Goal: Task Accomplishment & Management: Manage account settings

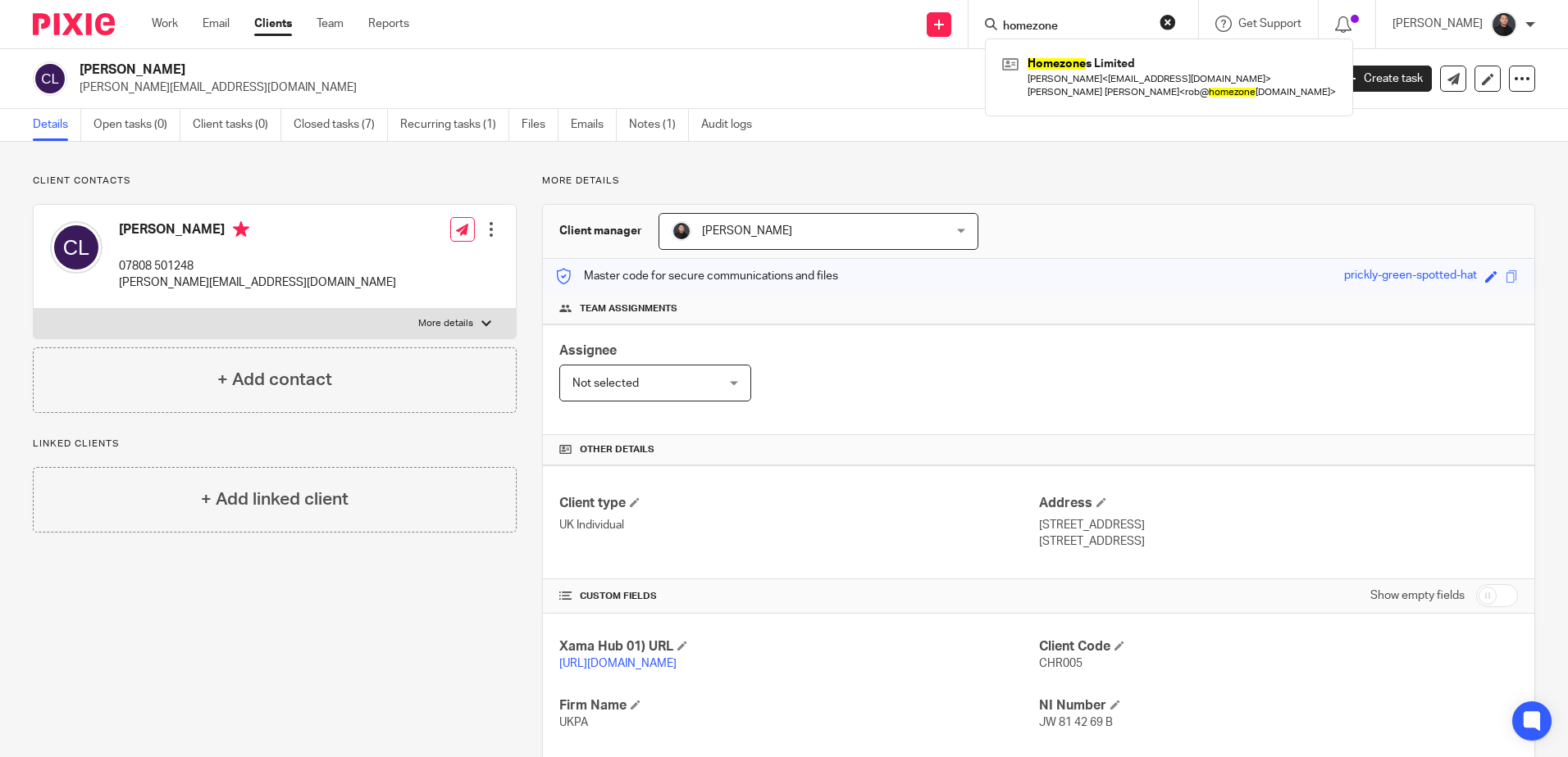
drag, startPoint x: 1179, startPoint y: 29, endPoint x: 1132, endPoint y: 23, distance: 47.4
click at [1176, 29] on button "reset" at bounding box center [1167, 22] width 16 height 16
click at [1116, 21] on input "Search" at bounding box center [1065, 27] width 148 height 14
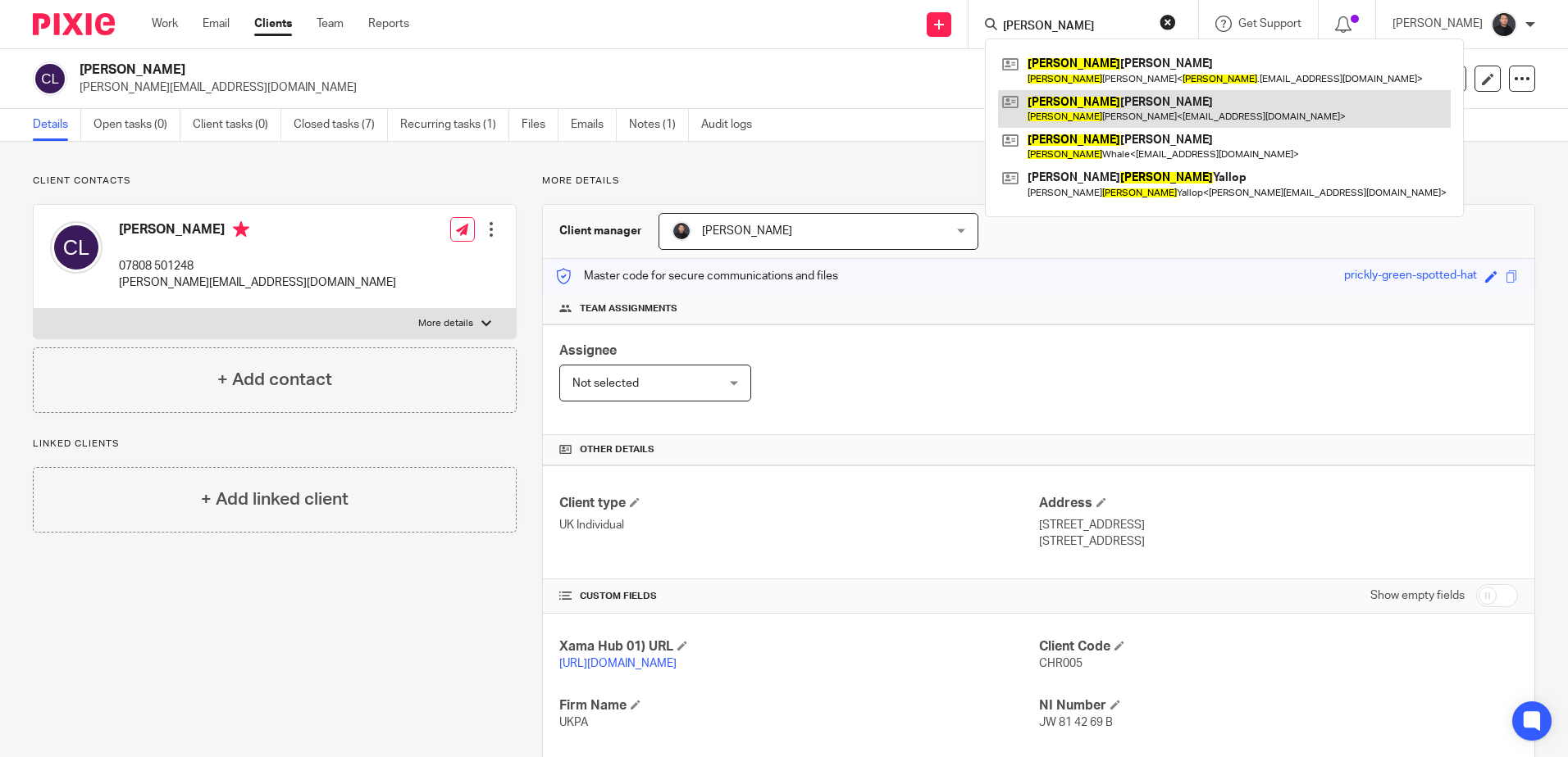
type input "amy"
click at [1127, 97] on link at bounding box center [1224, 110] width 452 height 38
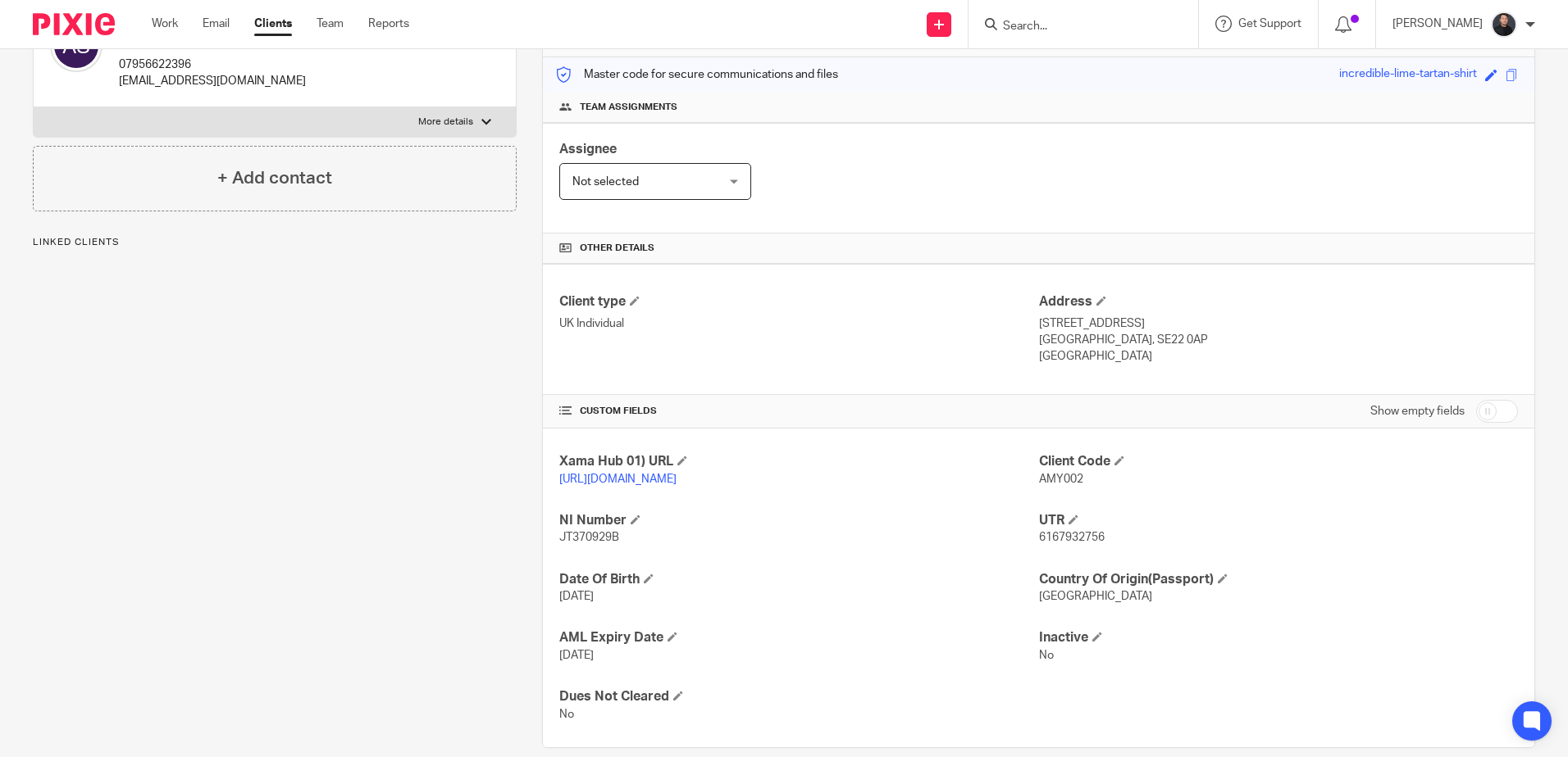
scroll to position [242, 0]
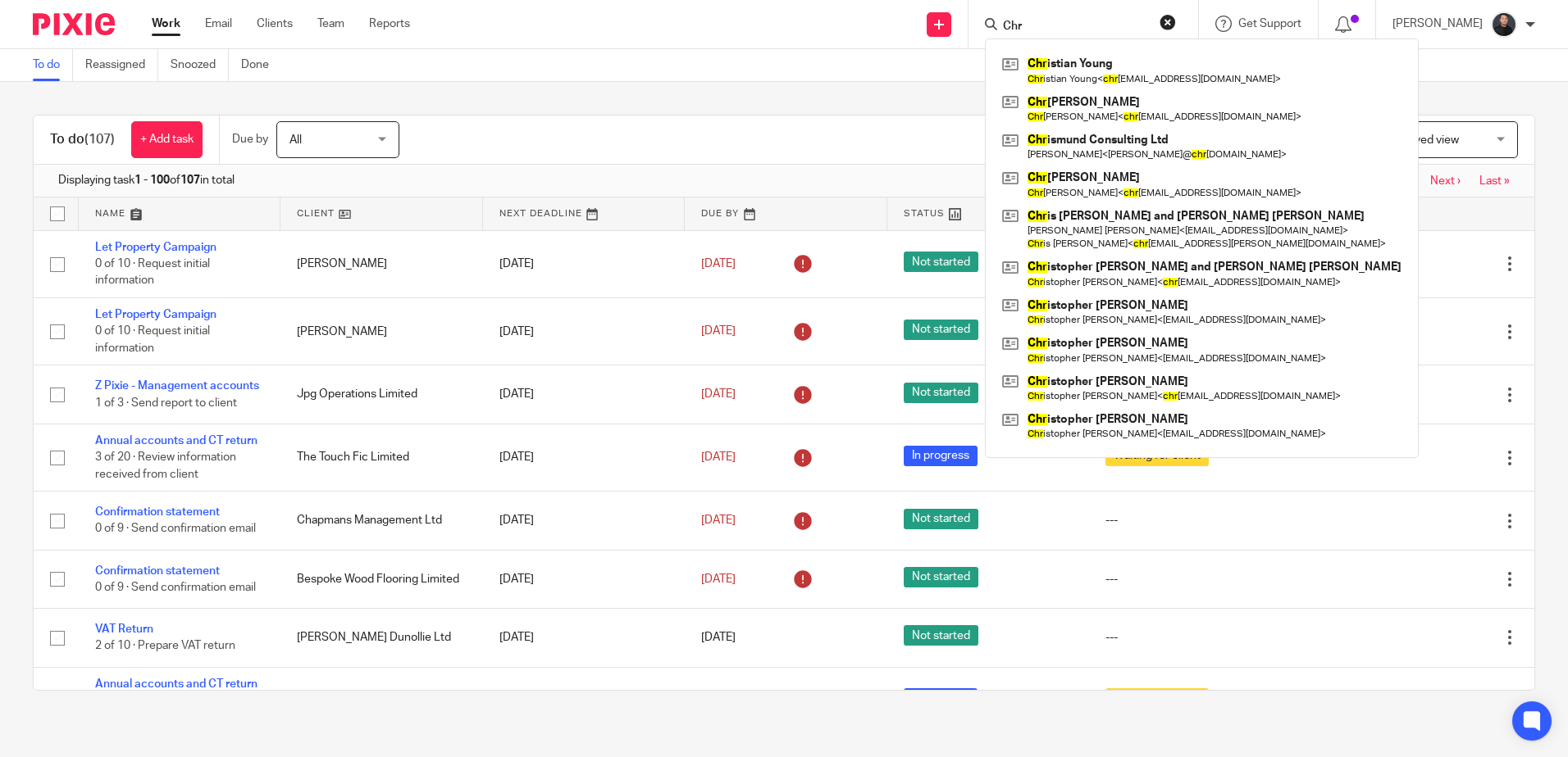
click at [1176, 20] on button "reset" at bounding box center [1167, 22] width 16 height 16
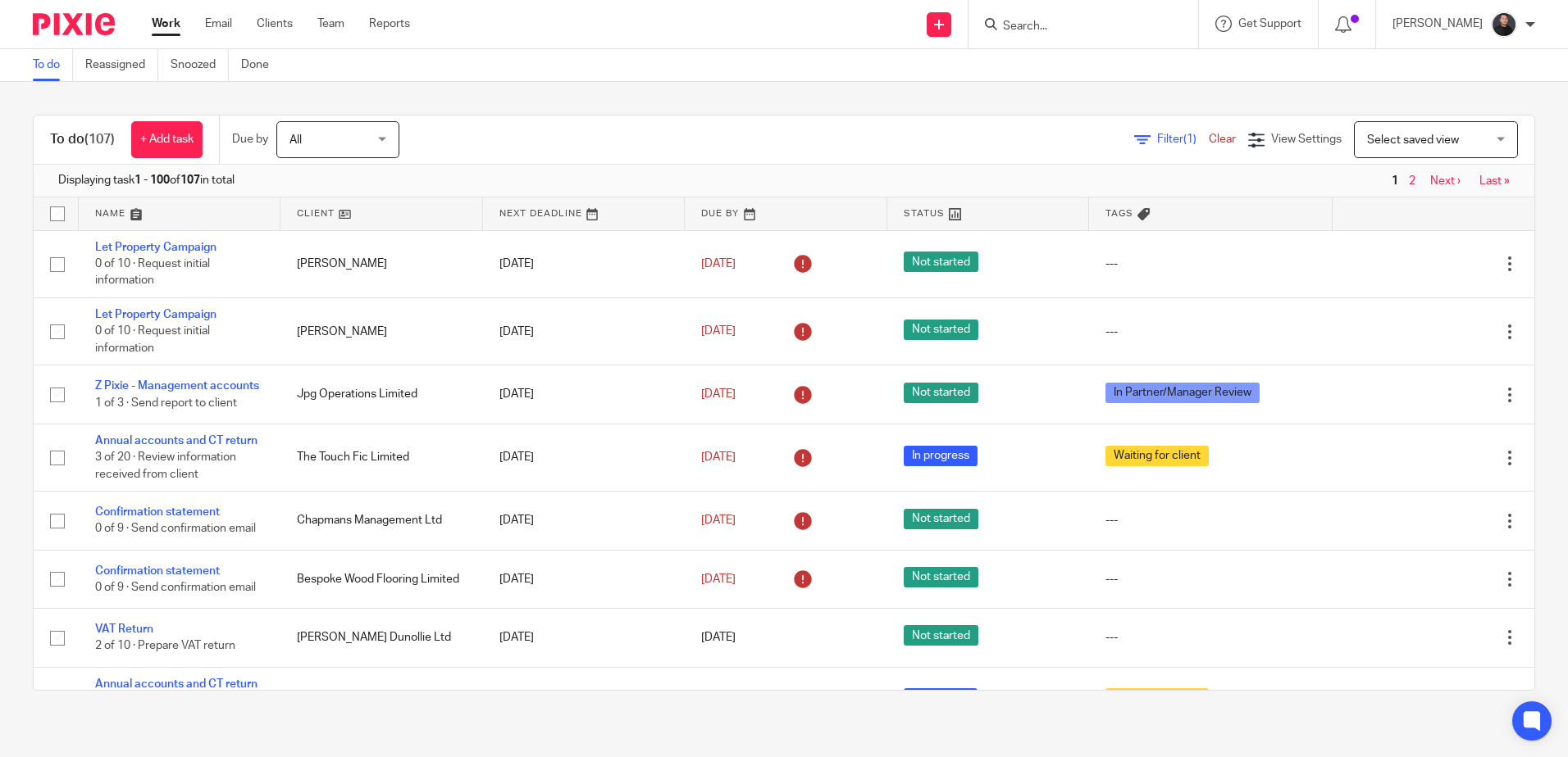
click at [1149, 20] on input "Search" at bounding box center [1075, 27] width 148 height 14
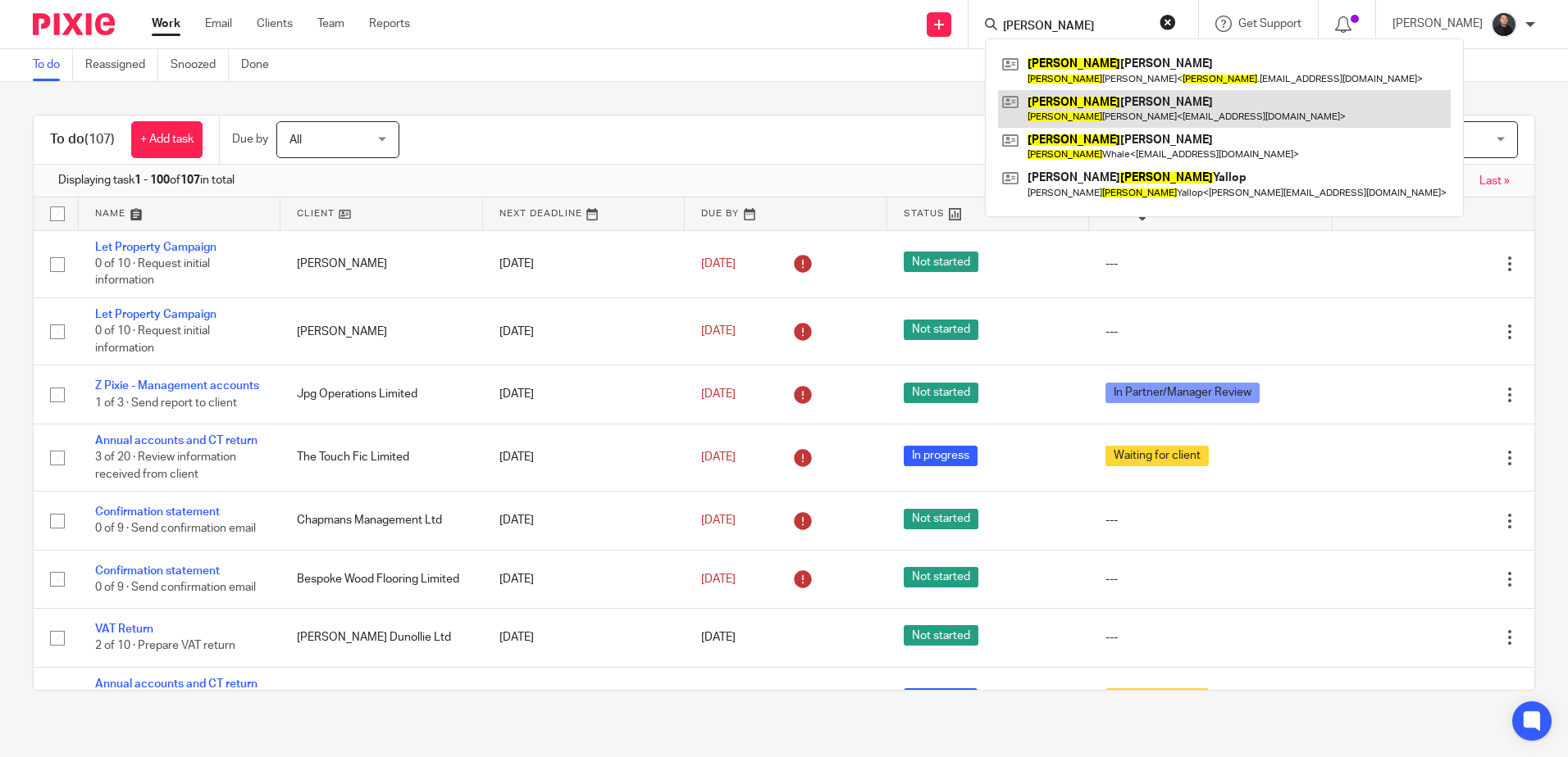
type input "amy"
click at [1141, 110] on link at bounding box center [1224, 110] width 452 height 38
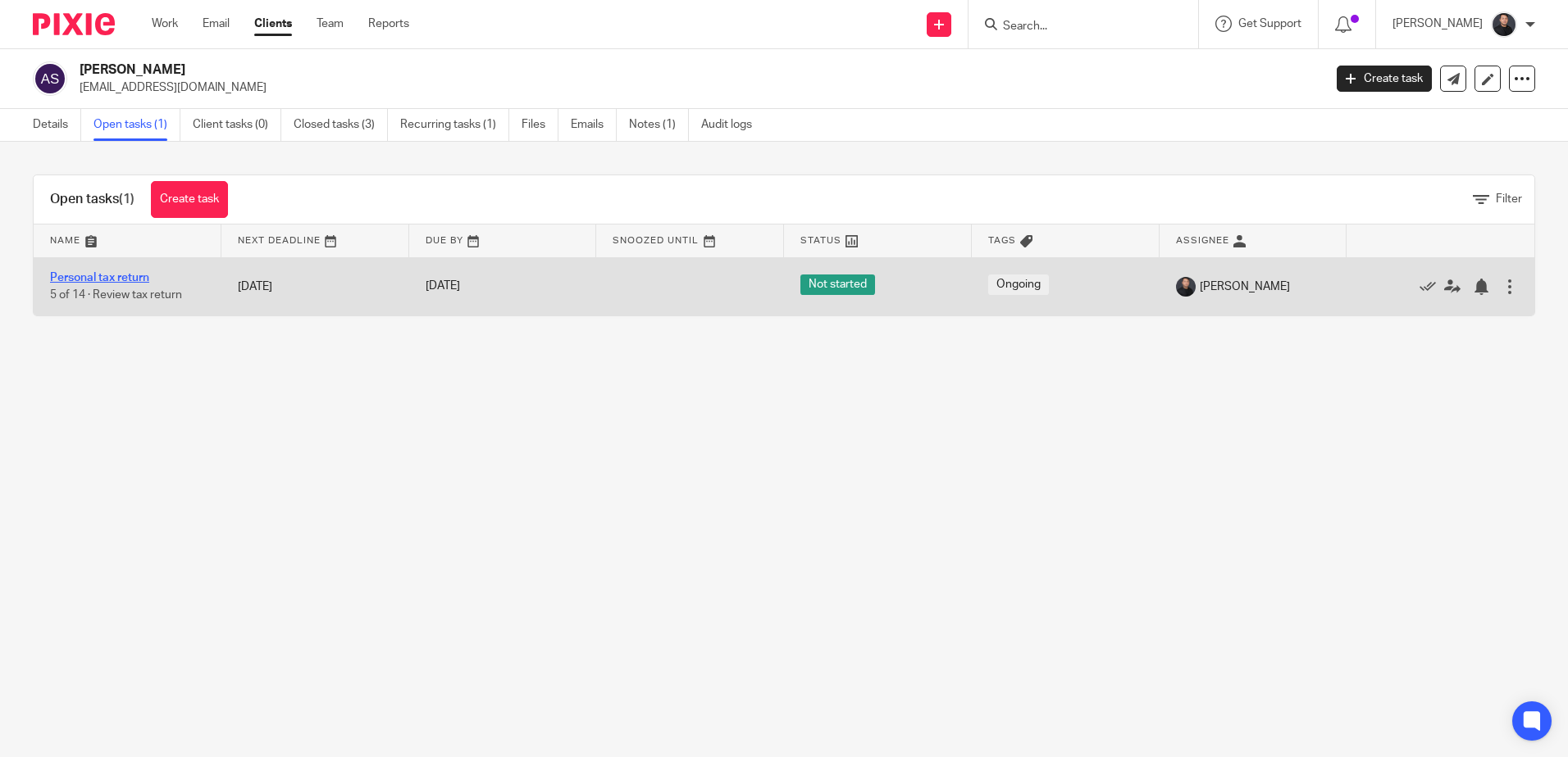
click at [107, 273] on link "Personal tax return" at bounding box center [100, 278] width 99 height 11
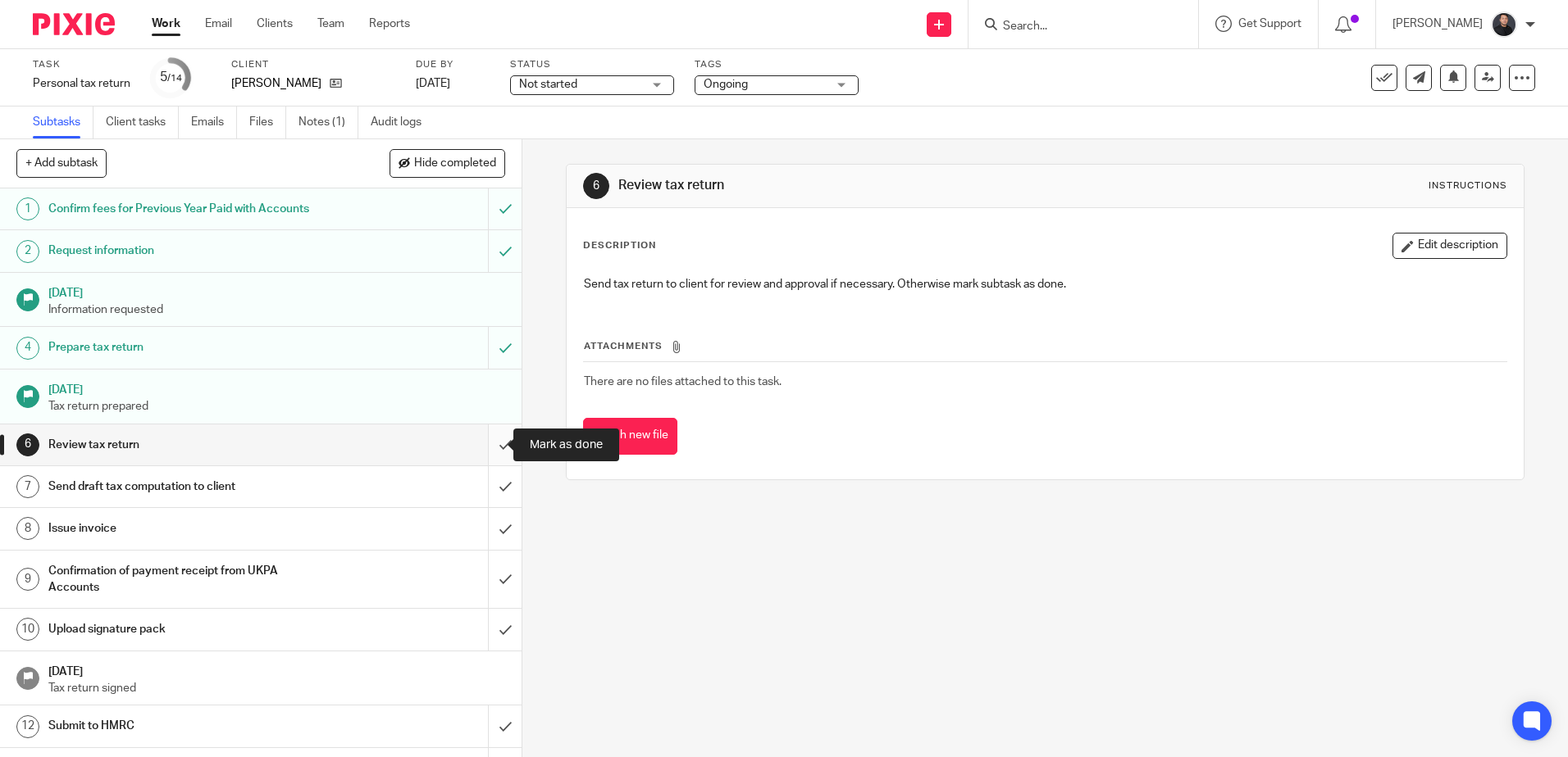
click at [482, 448] on input "submit" at bounding box center [260, 445] width 521 height 41
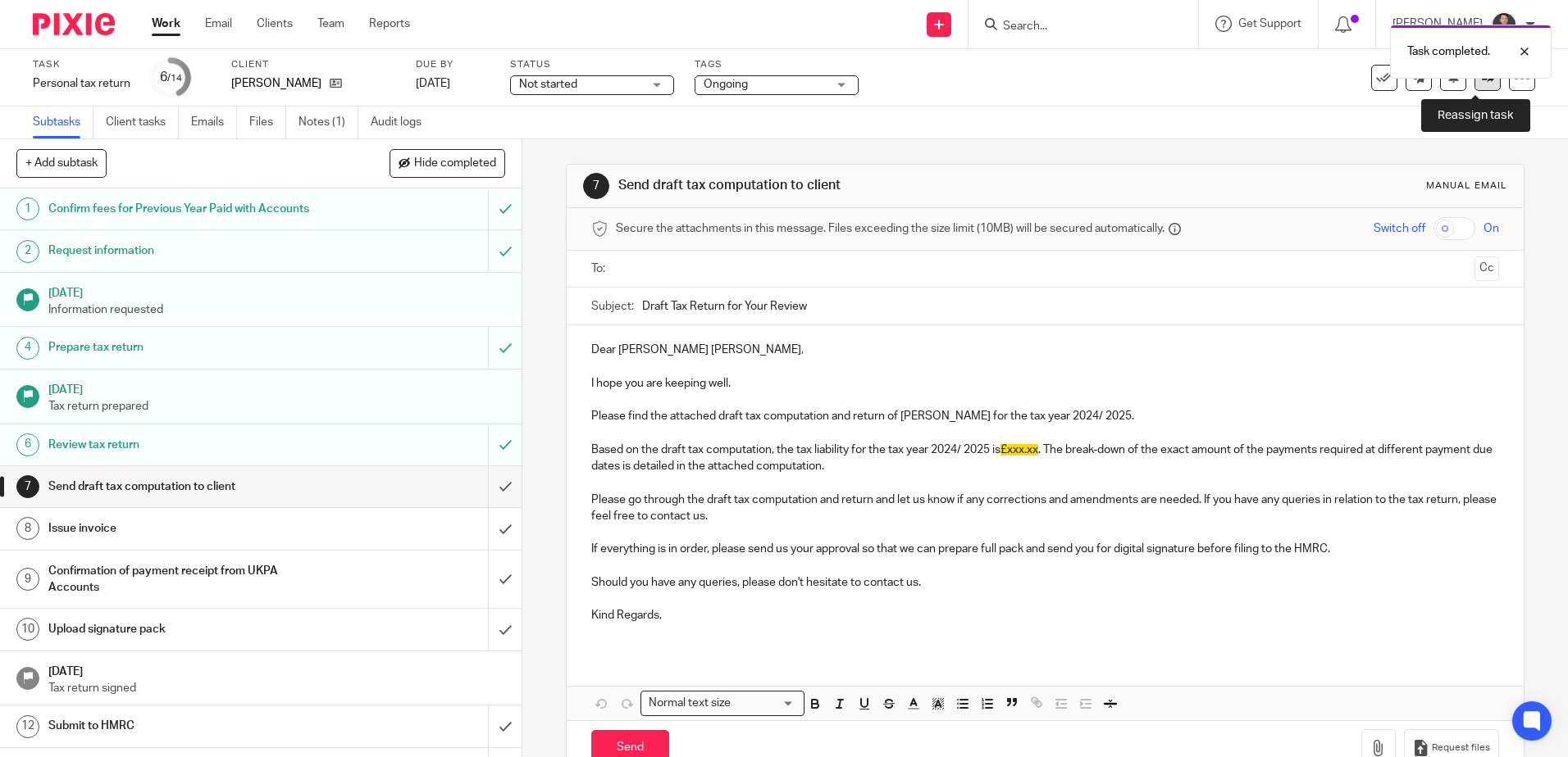
click at [1481, 82] on icon at bounding box center [1487, 77] width 12 height 12
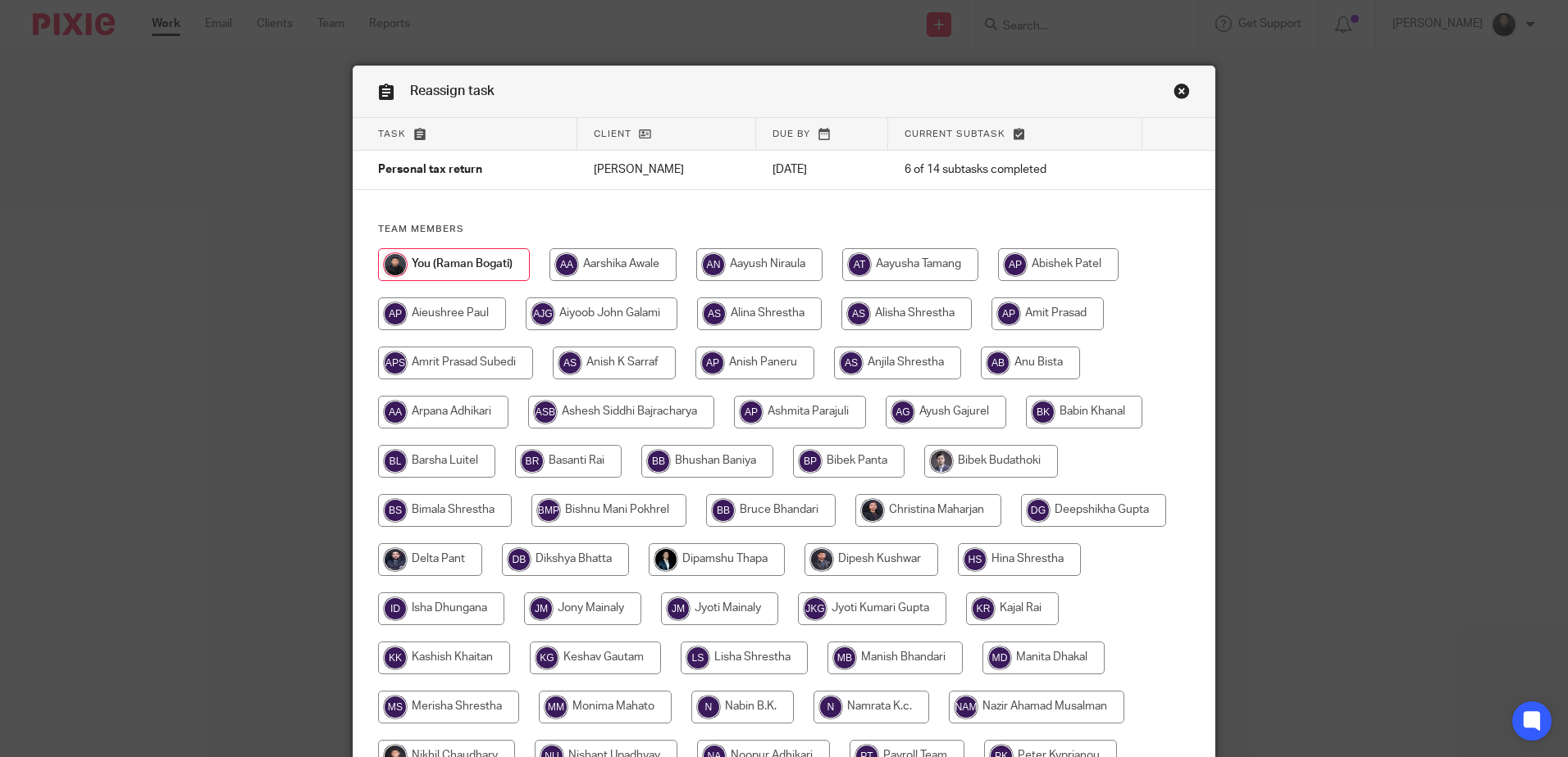
click at [903, 254] on input "radio" at bounding box center [910, 265] width 136 height 32
radio input "true"
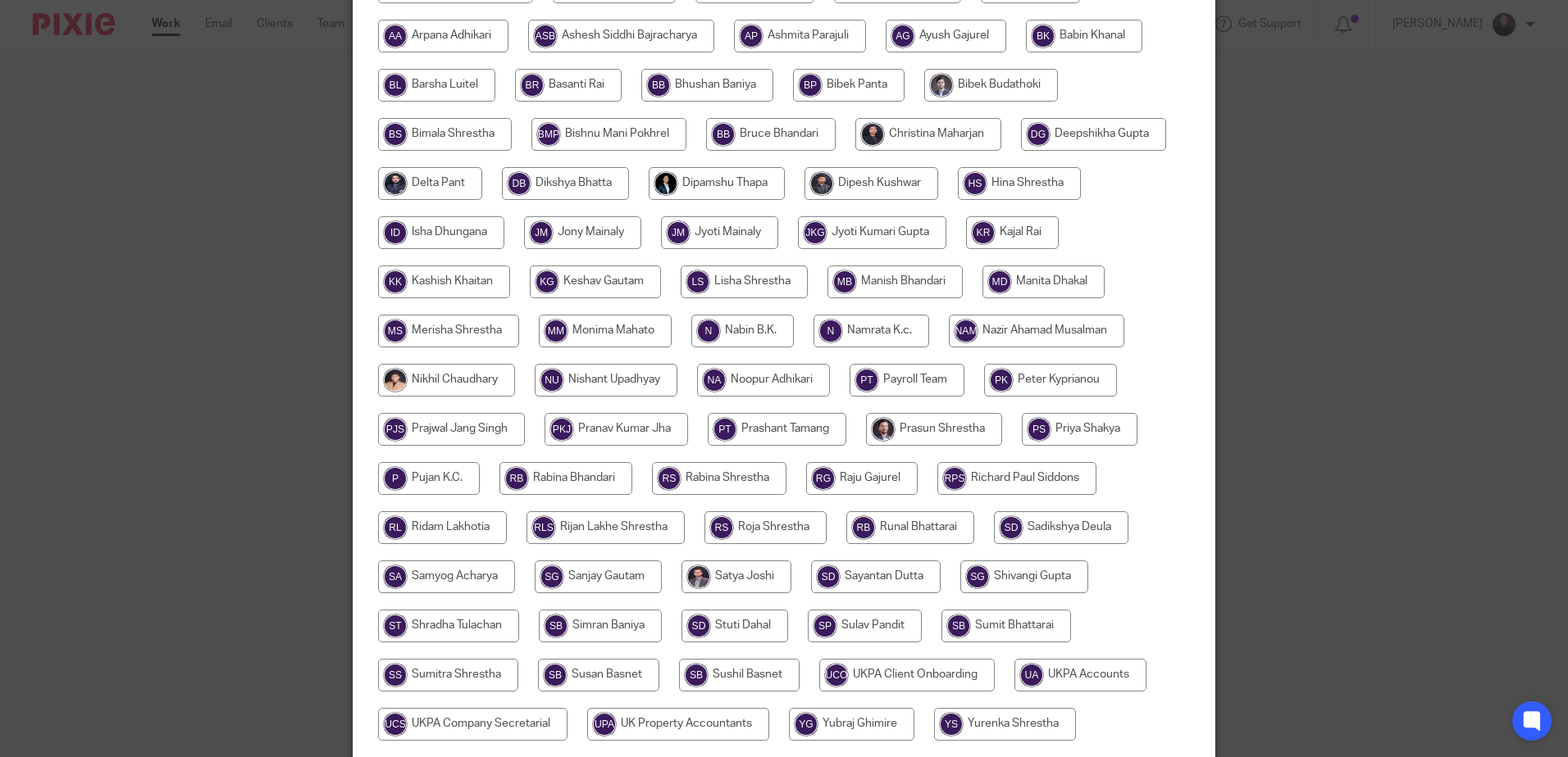
scroll to position [511, 0]
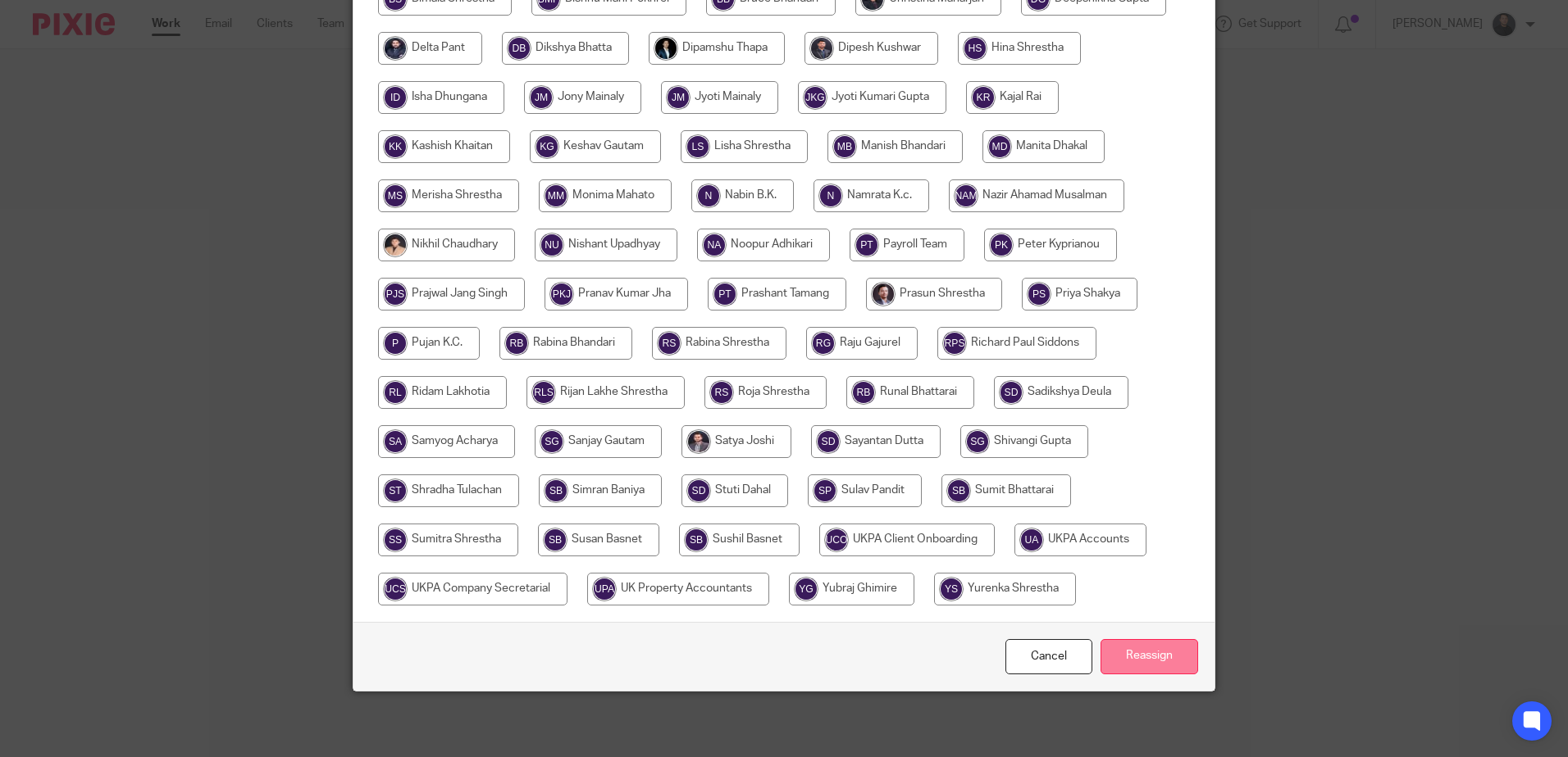
drag, startPoint x: 1147, startPoint y: 652, endPoint x: 1133, endPoint y: 636, distance: 21.3
click at [1147, 651] on input "Reassign" at bounding box center [1149, 656] width 97 height 35
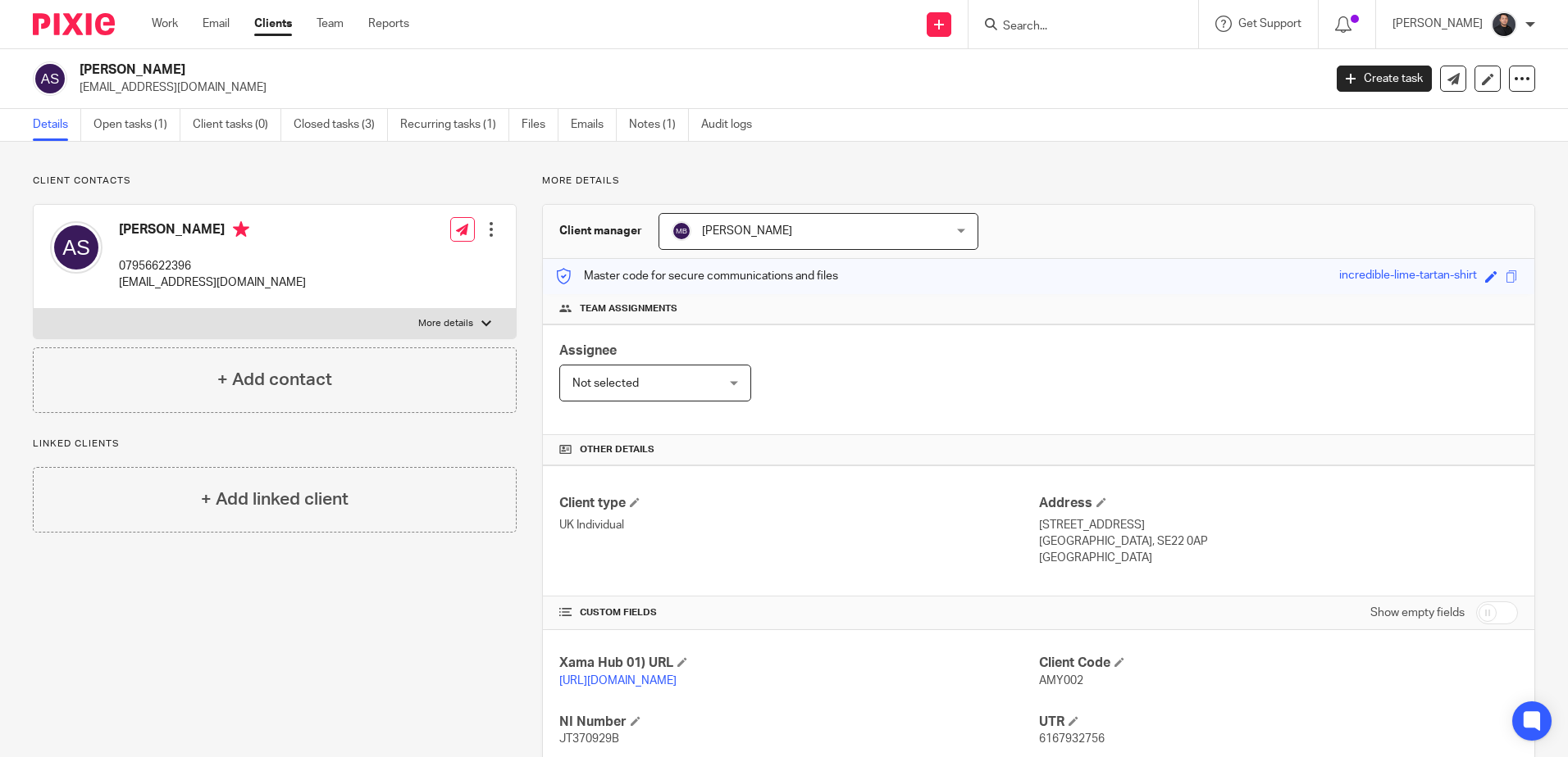
scroll to position [242, 0]
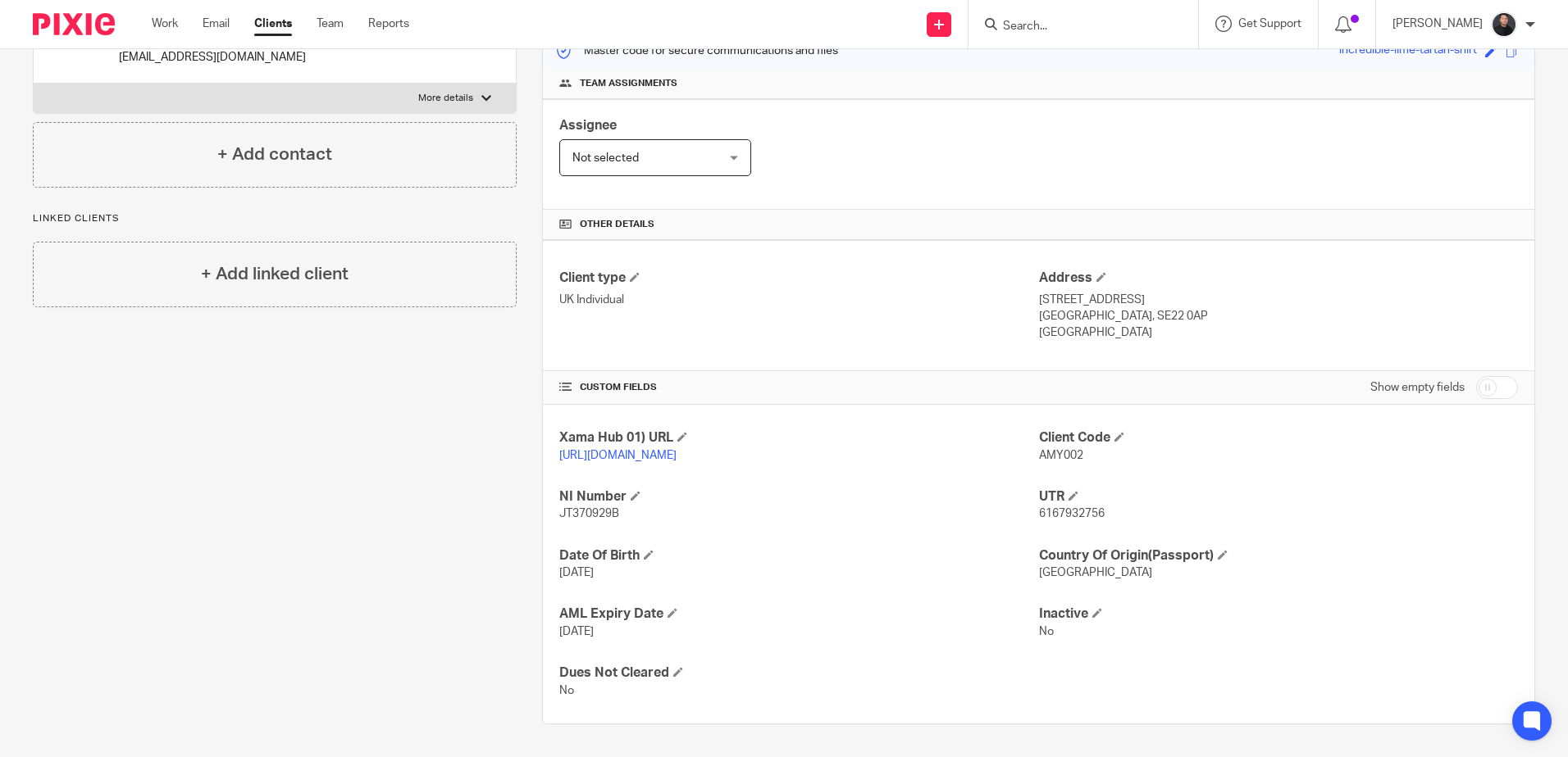
click at [1102, 27] on input "Search" at bounding box center [1075, 27] width 148 height 14
type input "double di"
drag, startPoint x: 1101, startPoint y: 61, endPoint x: 1018, endPoint y: 20, distance: 92.6
click at [1101, 61] on link at bounding box center [1156, 70] width 316 height 38
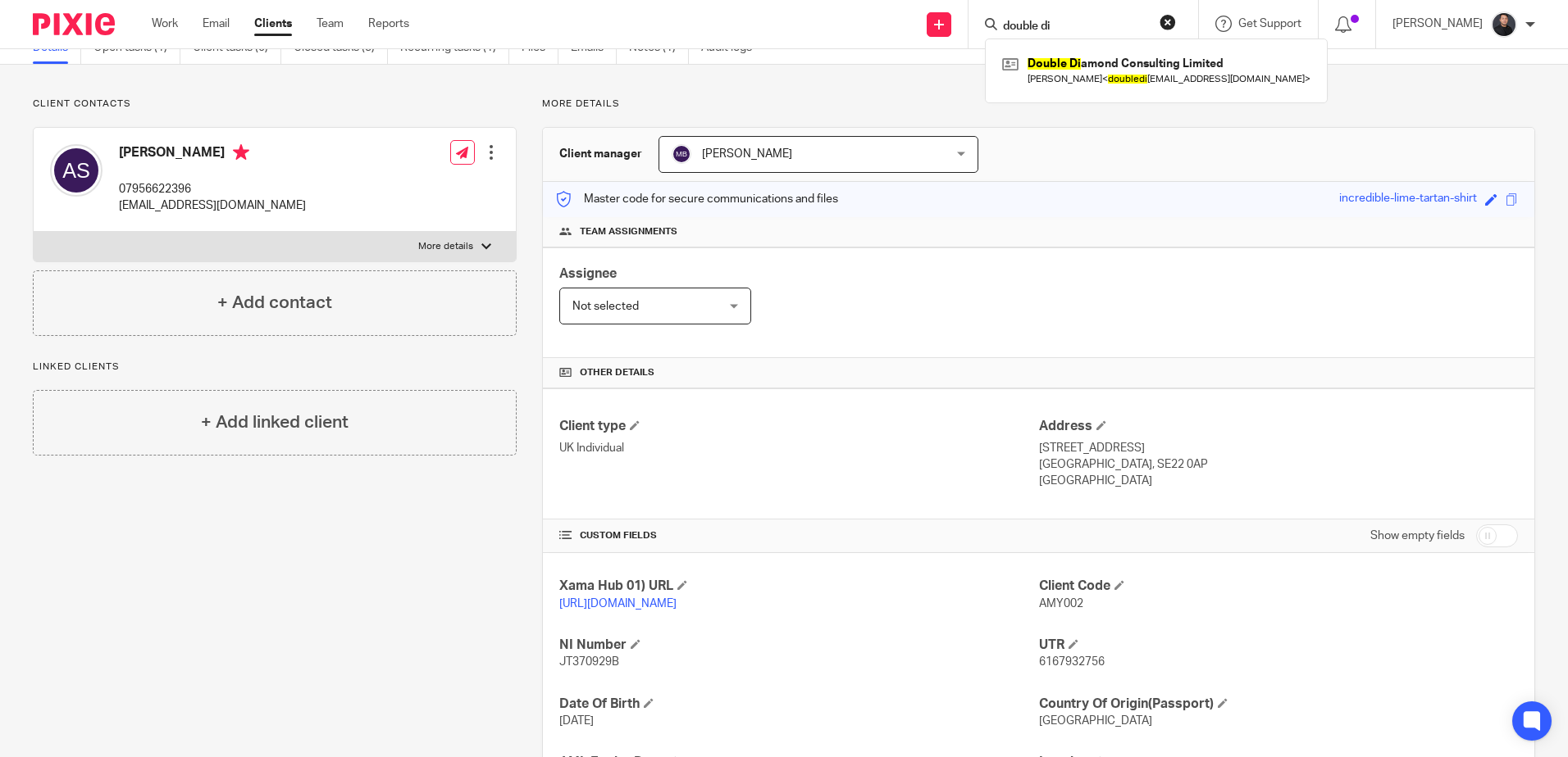
scroll to position [0, 0]
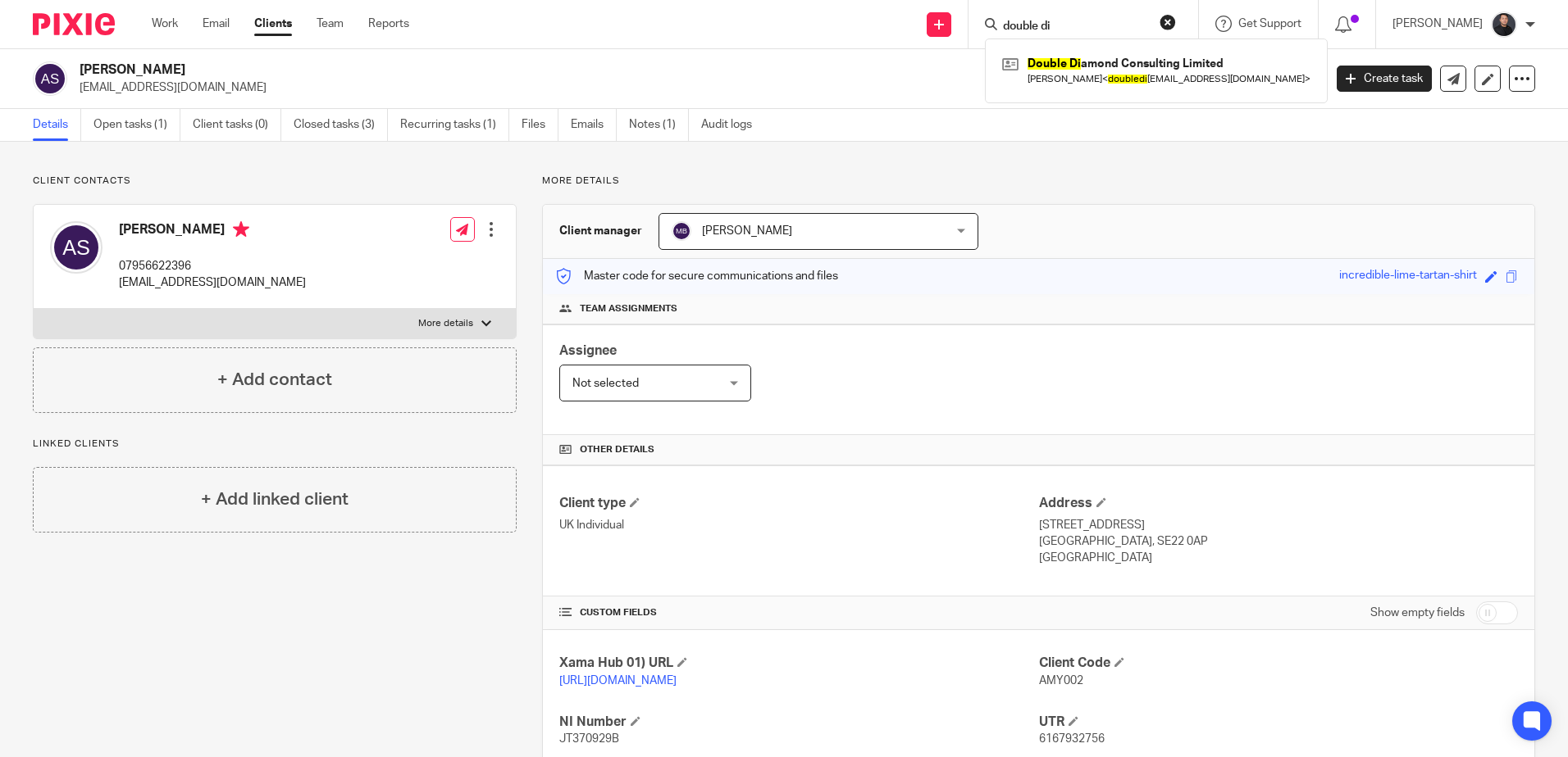
drag, startPoint x: 1111, startPoint y: 23, endPoint x: 975, endPoint y: 11, distance: 136.5
click at [975, 11] on div "Send new email Create task Add client double di Double Di amond Consulting Limi…" at bounding box center [1000, 24] width 1134 height 49
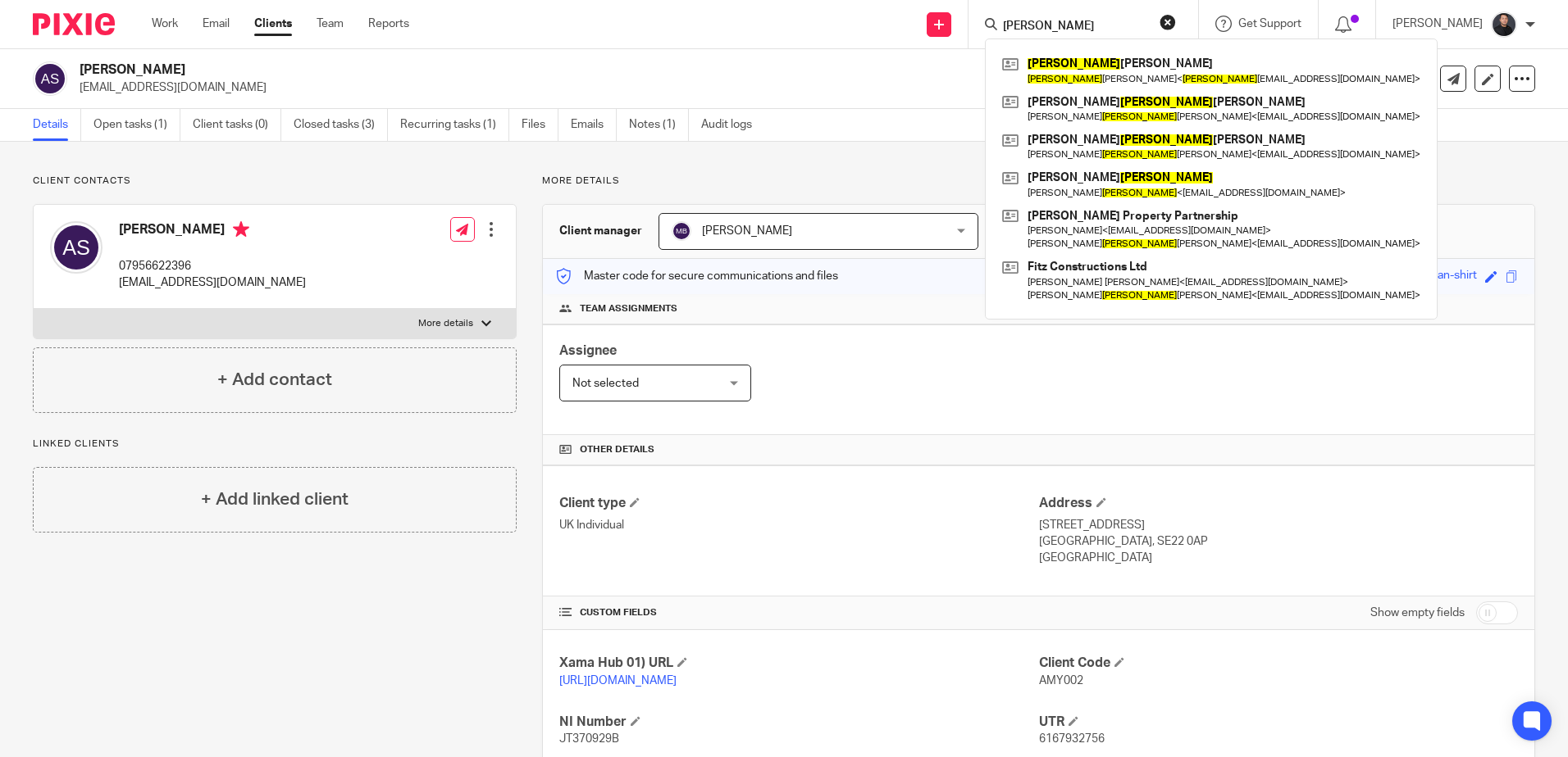
click at [1076, 21] on input "roy" at bounding box center [1075, 27] width 148 height 14
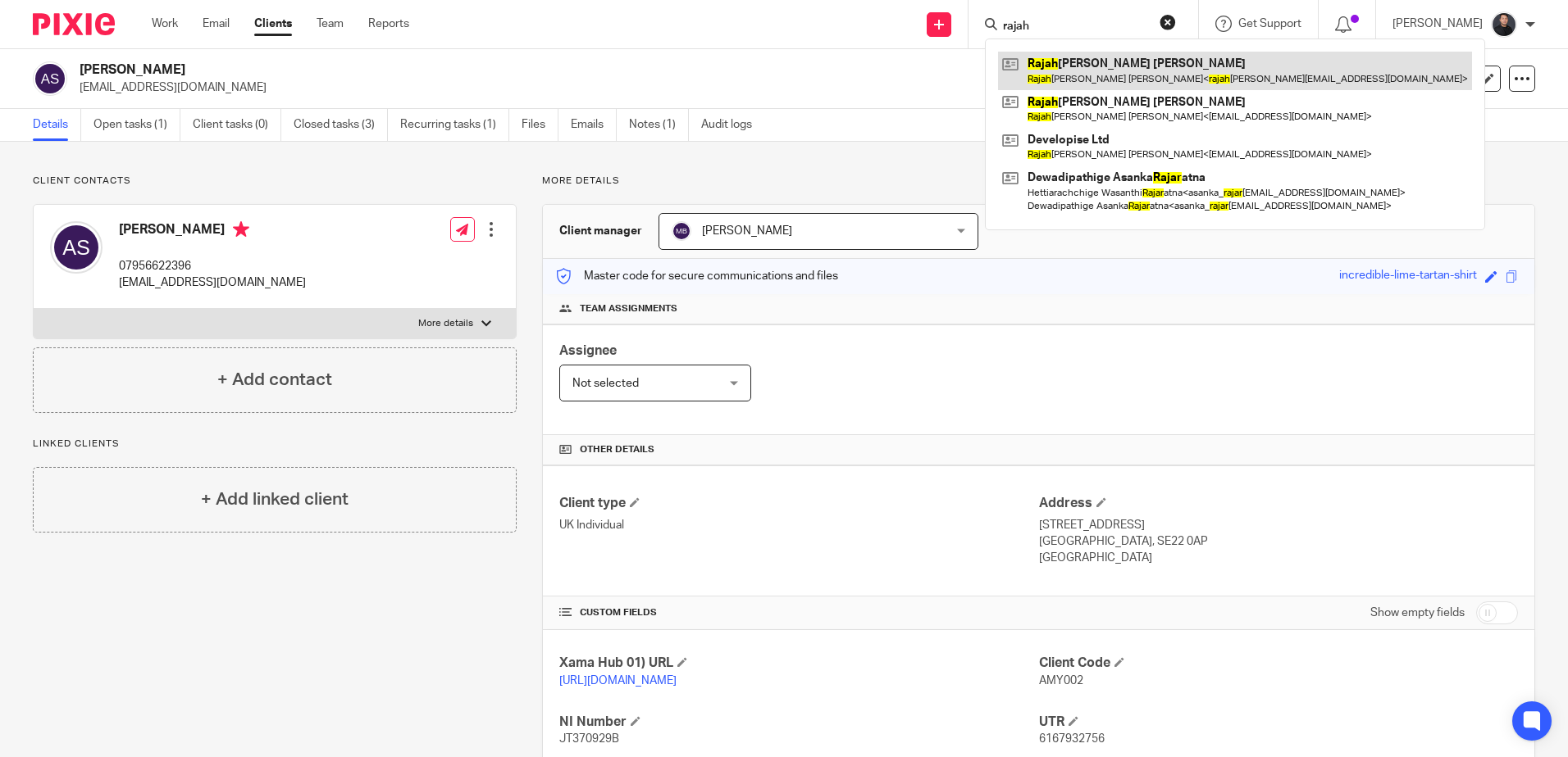
type input "rajah"
click at [1186, 70] on link at bounding box center [1236, 70] width 474 height 38
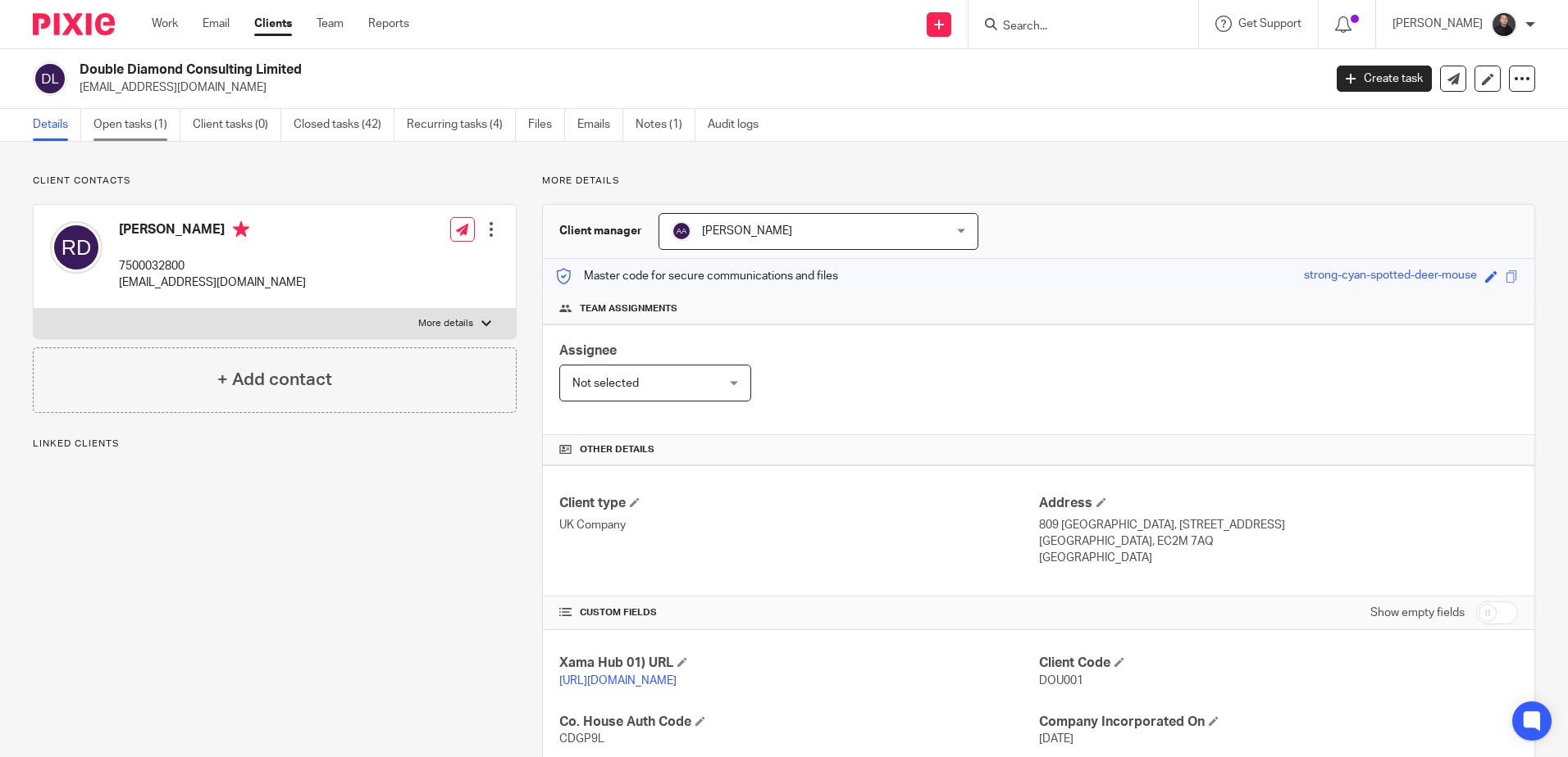
click at [127, 124] on link "Open tasks (1)" at bounding box center [136, 125] width 87 height 32
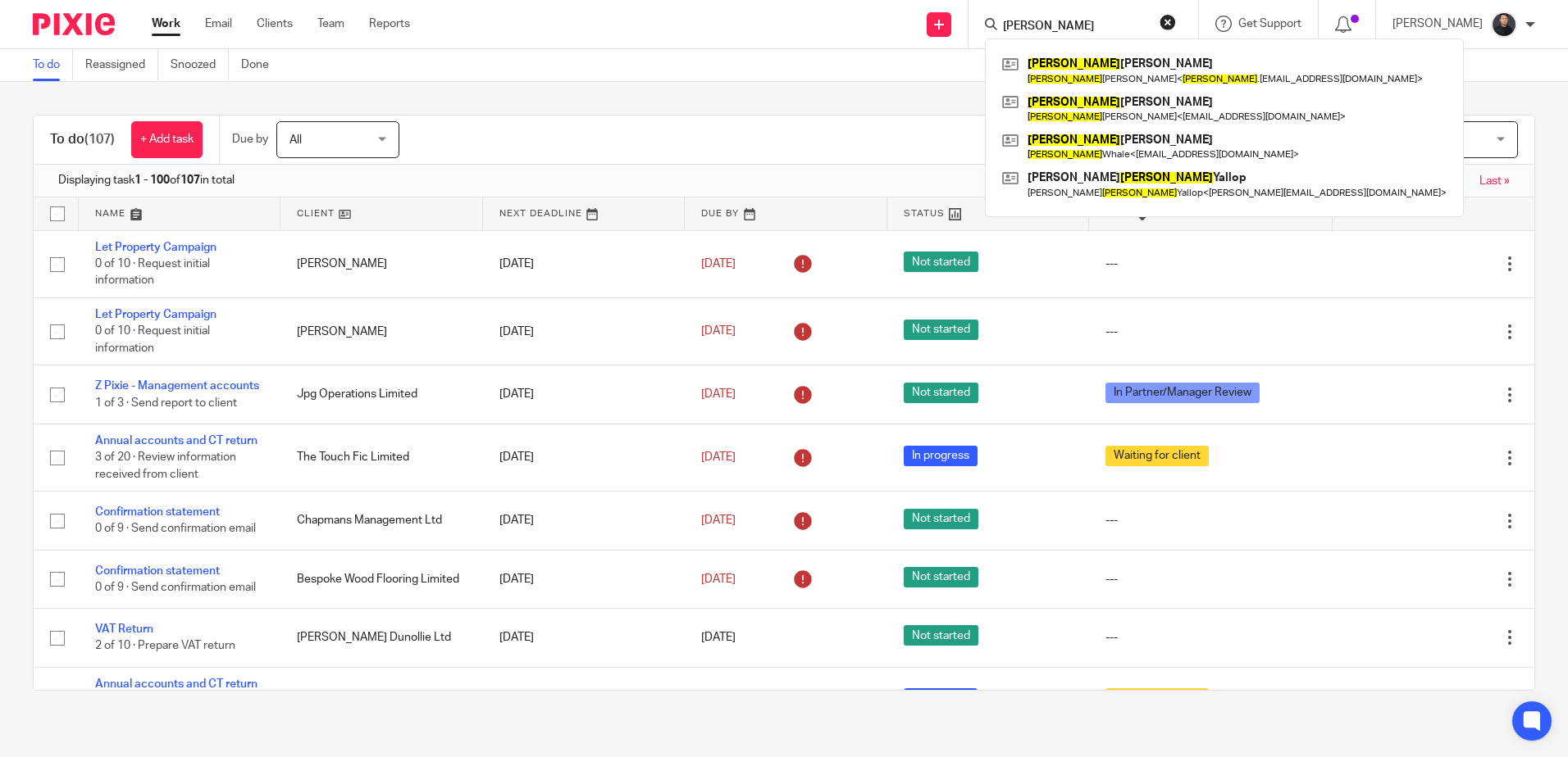
click at [1176, 28] on button "reset" at bounding box center [1167, 22] width 16 height 16
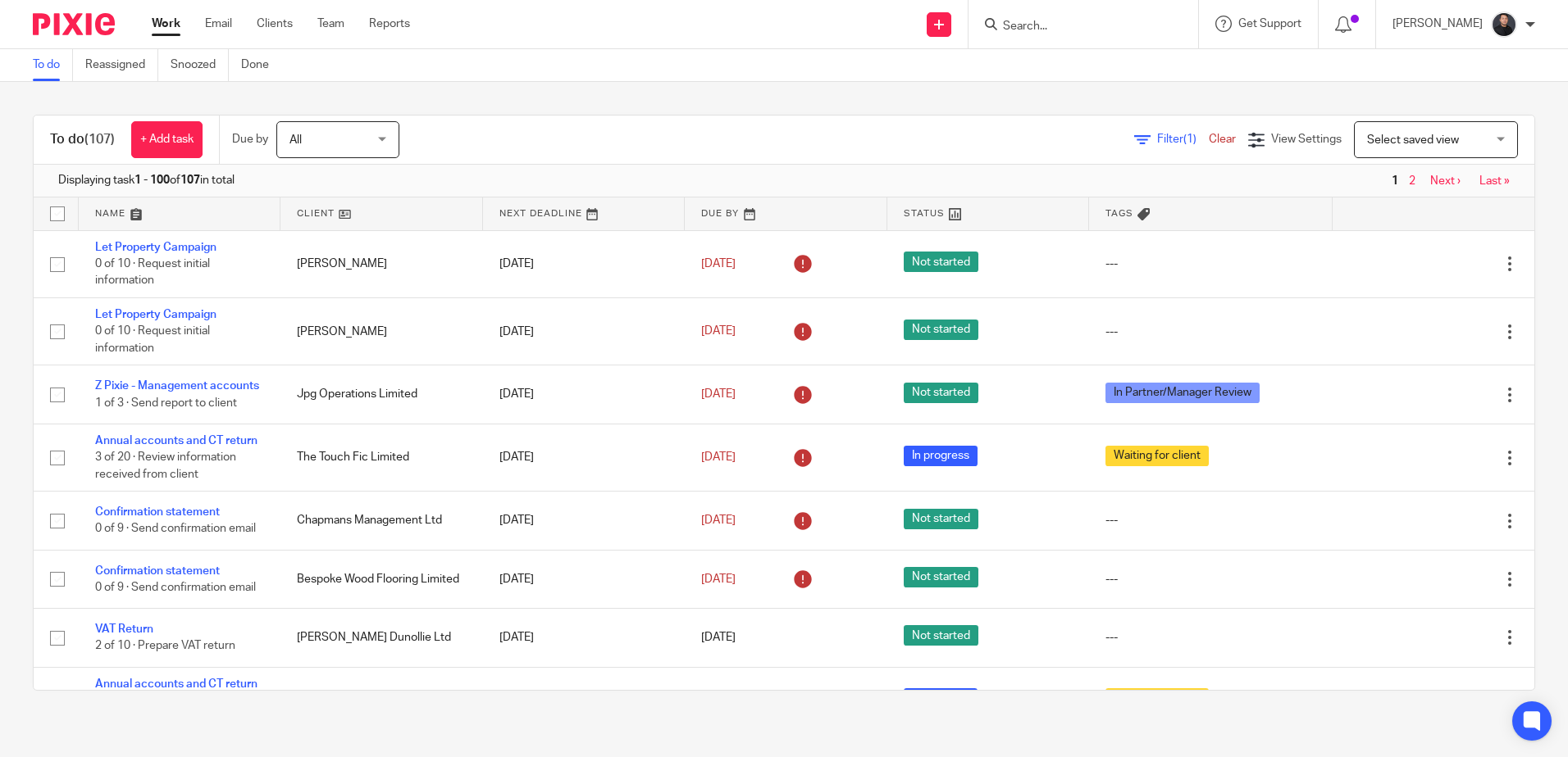
click at [1146, 17] on form at bounding box center [1088, 25] width 174 height 21
click at [1140, 21] on input "Search" at bounding box center [1075, 27] width 148 height 14
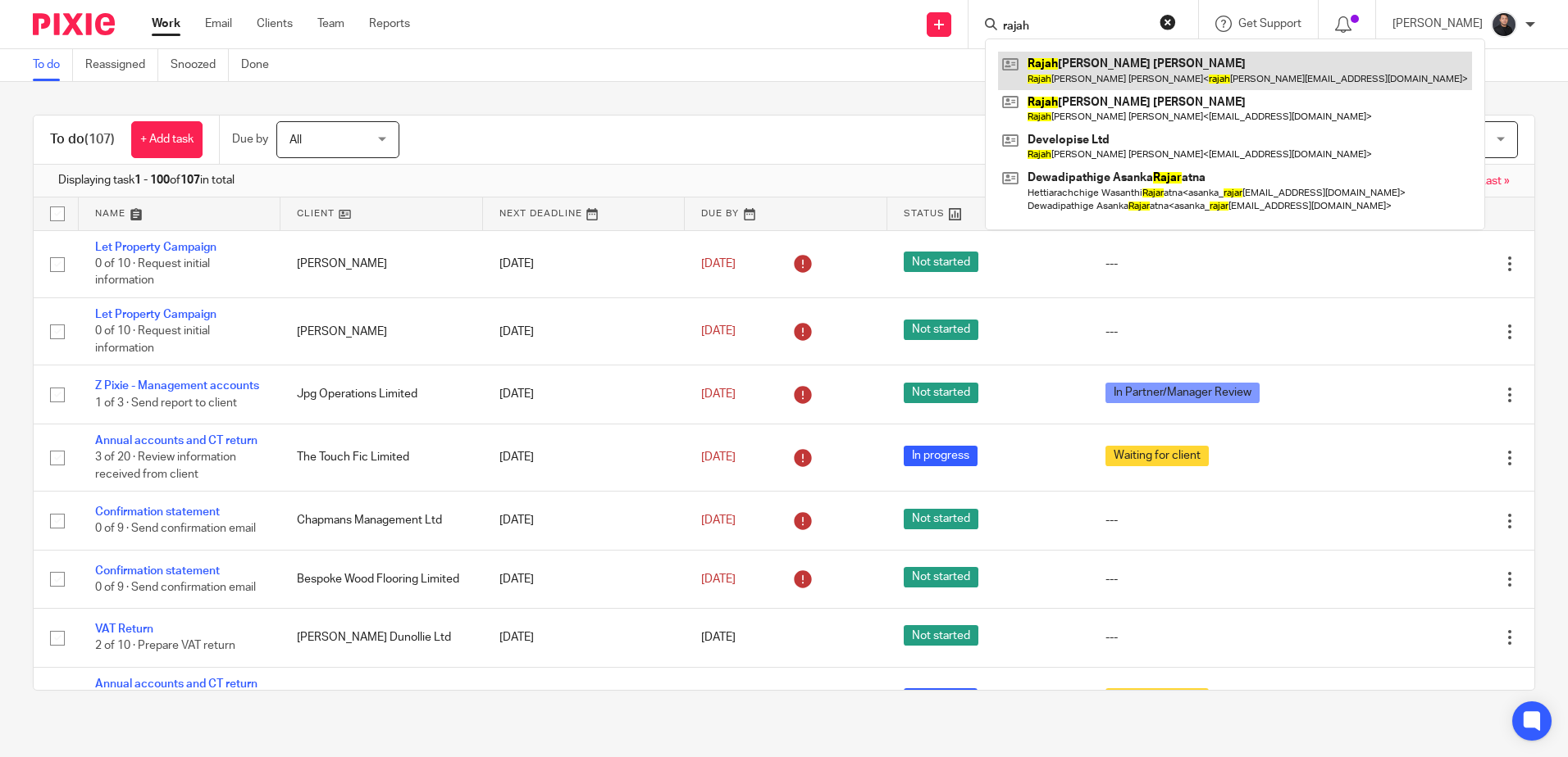
type input "rajah"
click at [1172, 72] on link at bounding box center [1236, 70] width 474 height 38
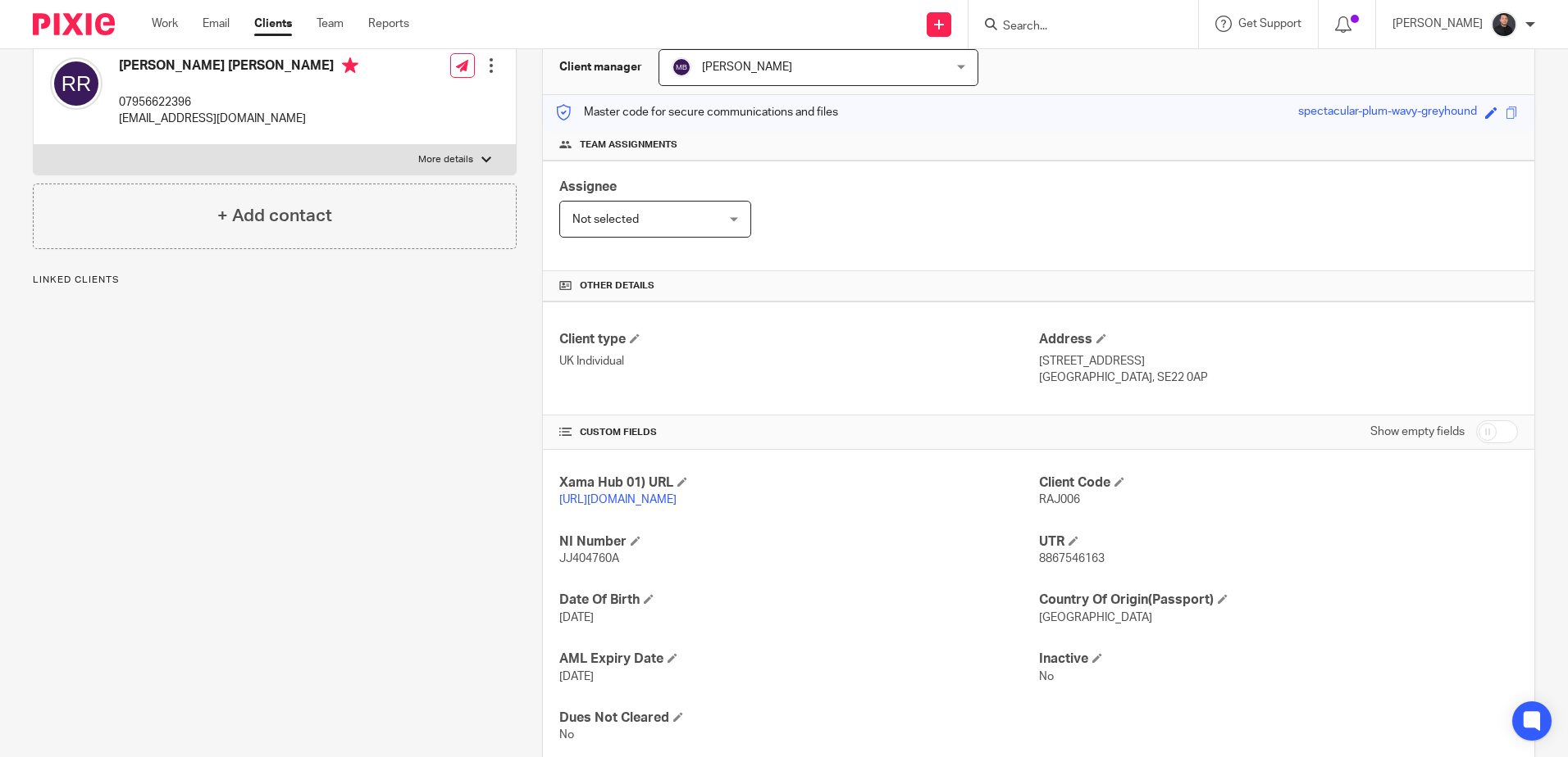
scroll to position [226, 0]
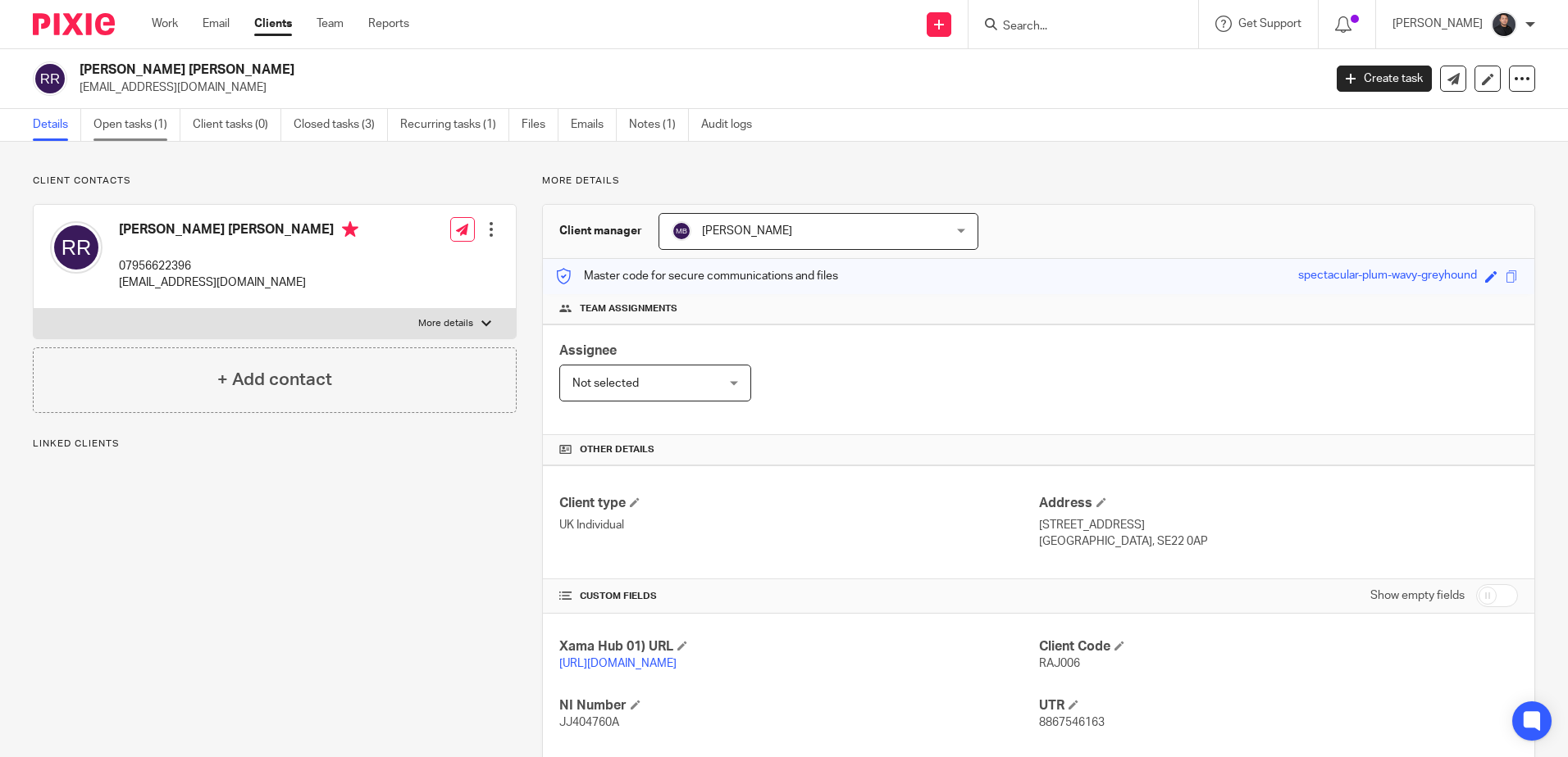
click at [145, 125] on link "Open tasks (1)" at bounding box center [136, 125] width 87 height 32
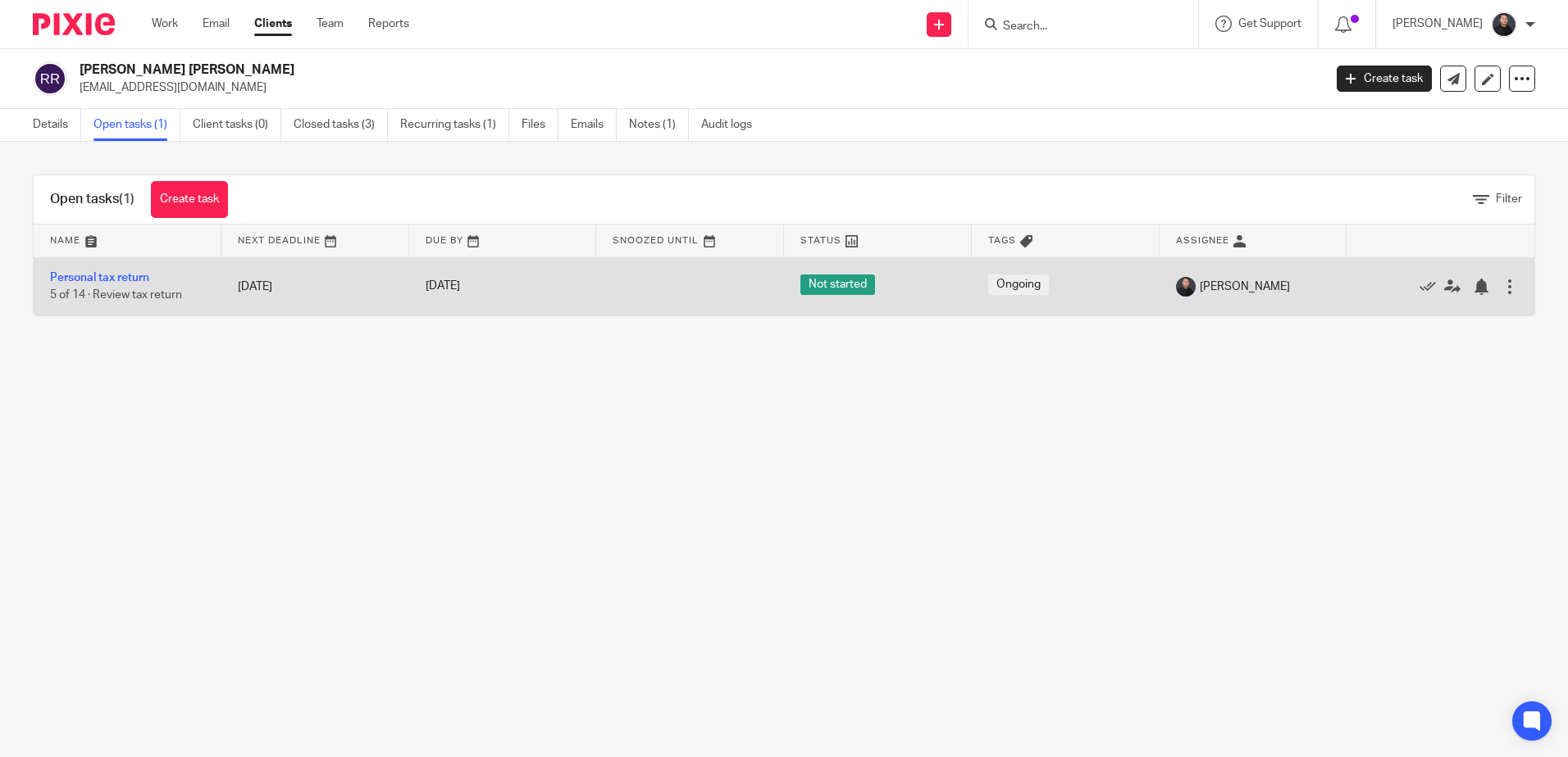
click at [130, 271] on td "Personal tax return 5 of 14 · Review tax return" at bounding box center [127, 286] width 188 height 58
click at [125, 283] on link "Personal tax return" at bounding box center [100, 278] width 99 height 11
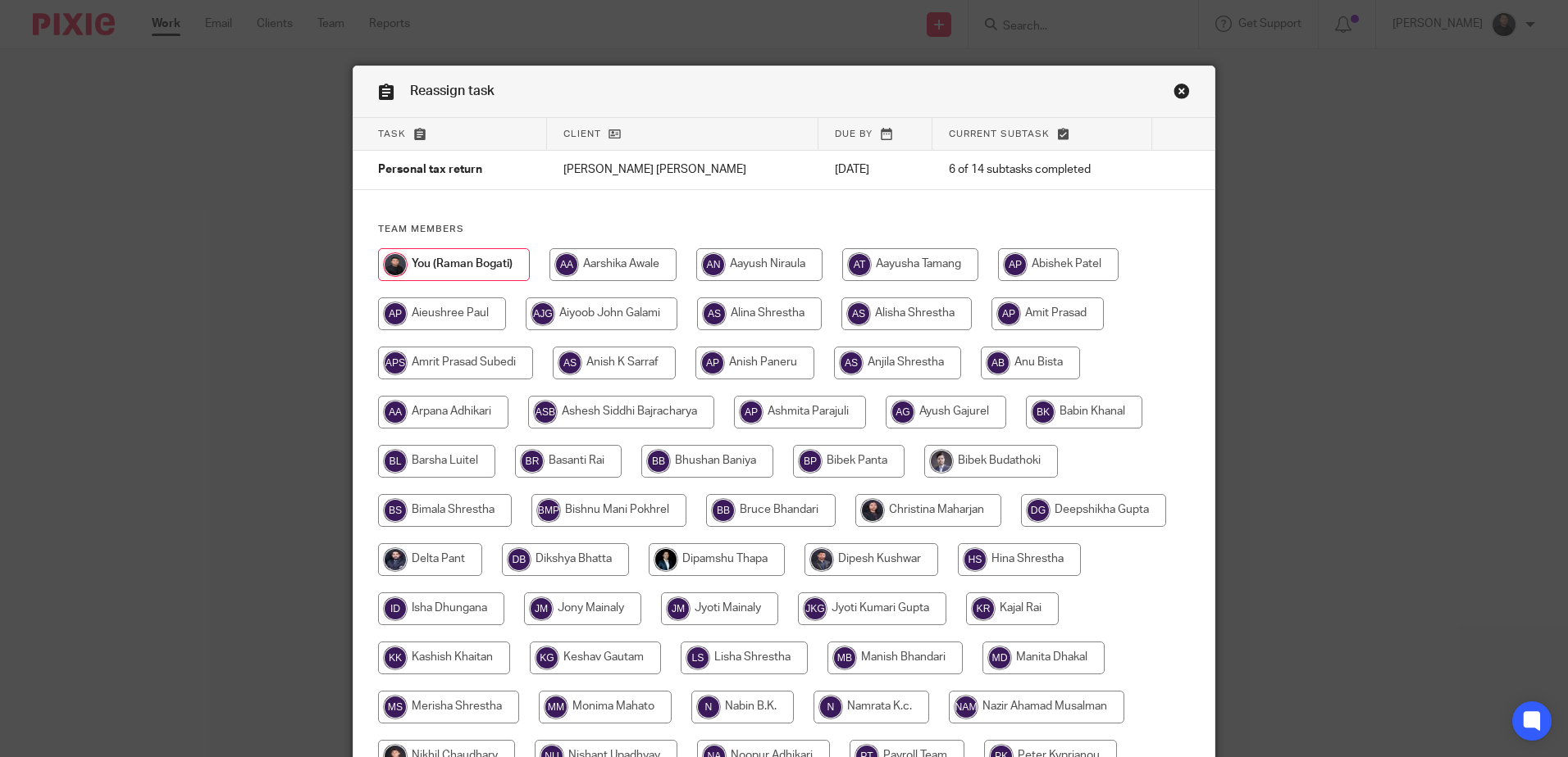
click at [910, 266] on input "radio" at bounding box center [910, 265] width 136 height 32
radio input "true"
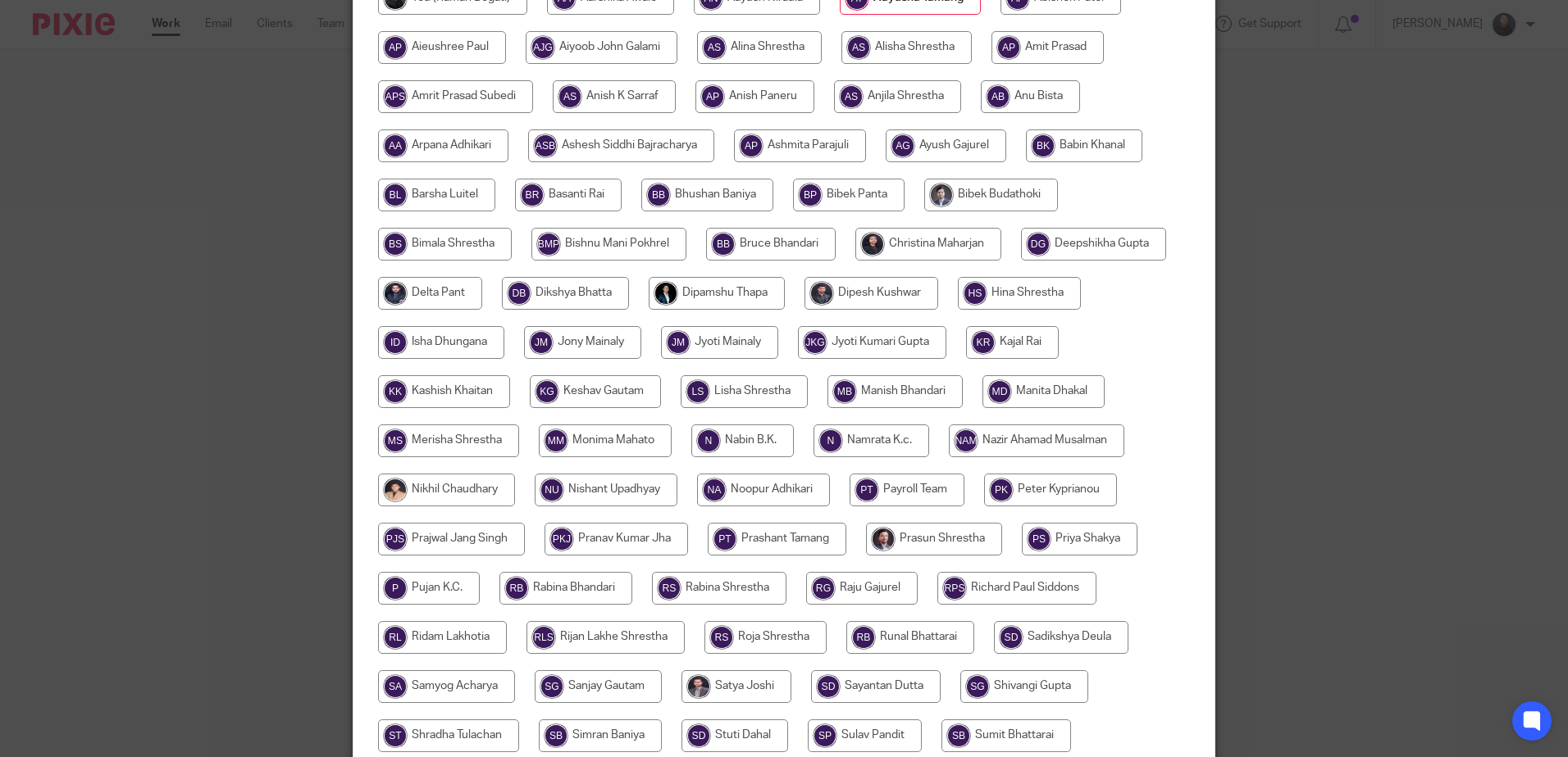
scroll to position [511, 0]
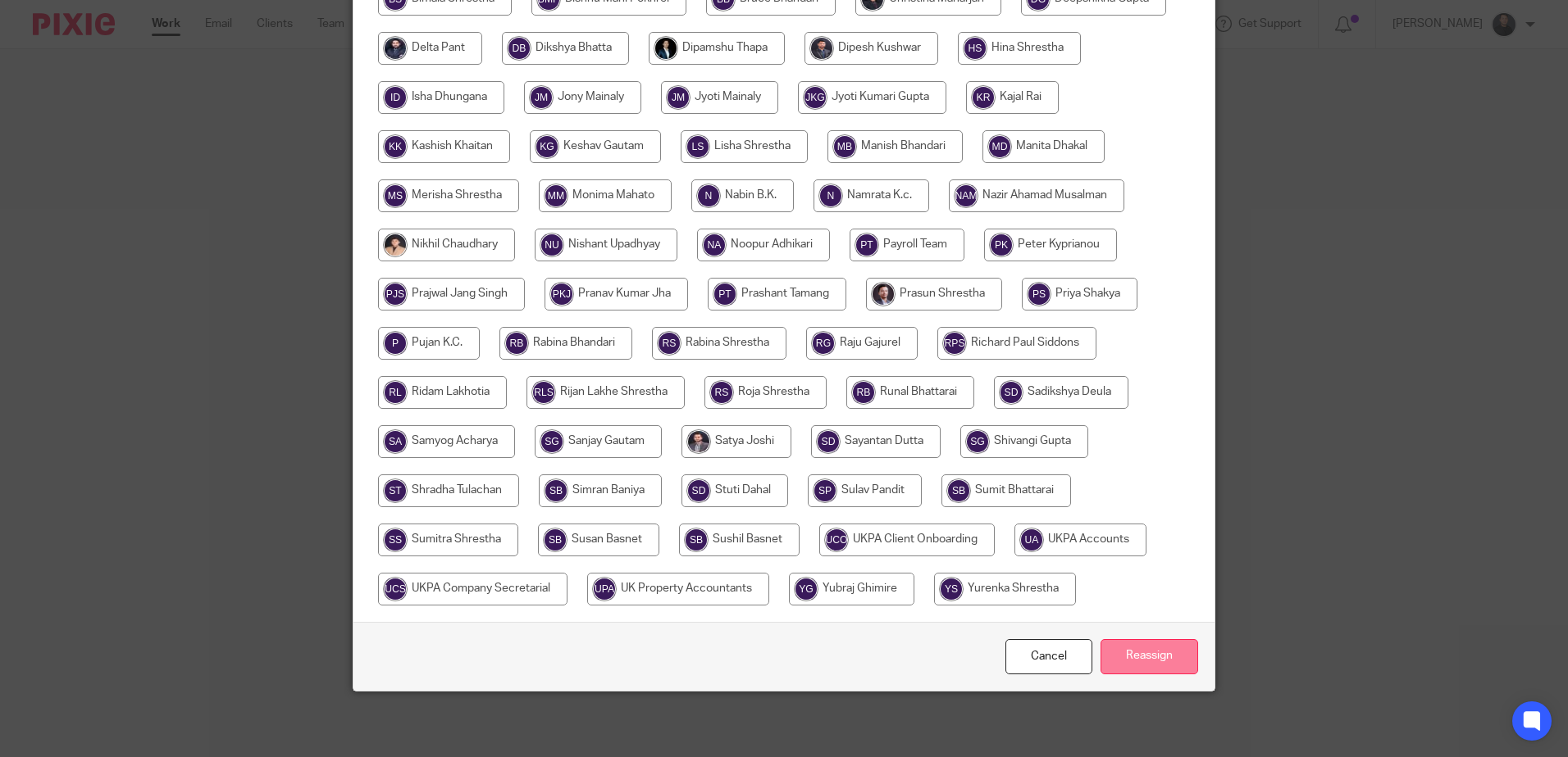
click at [1152, 650] on input "Reassign" at bounding box center [1149, 656] width 97 height 35
